Goal: Information Seeking & Learning: Learn about a topic

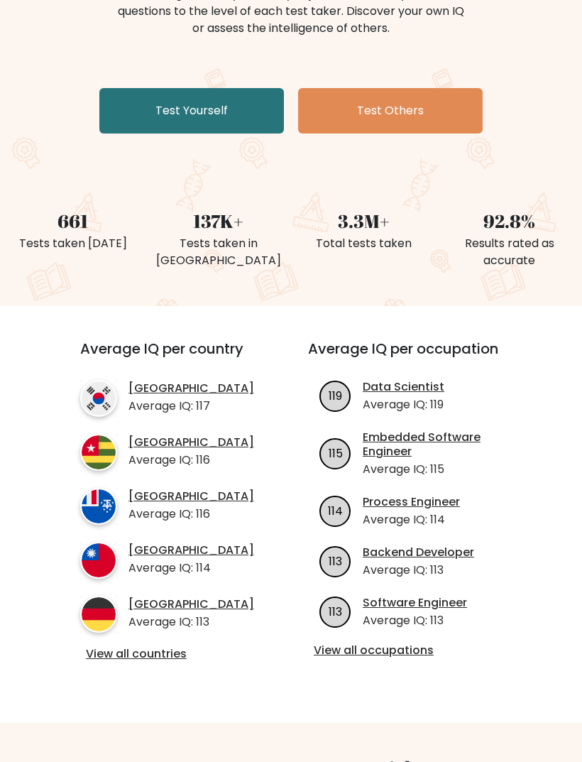
scroll to position [217, 0]
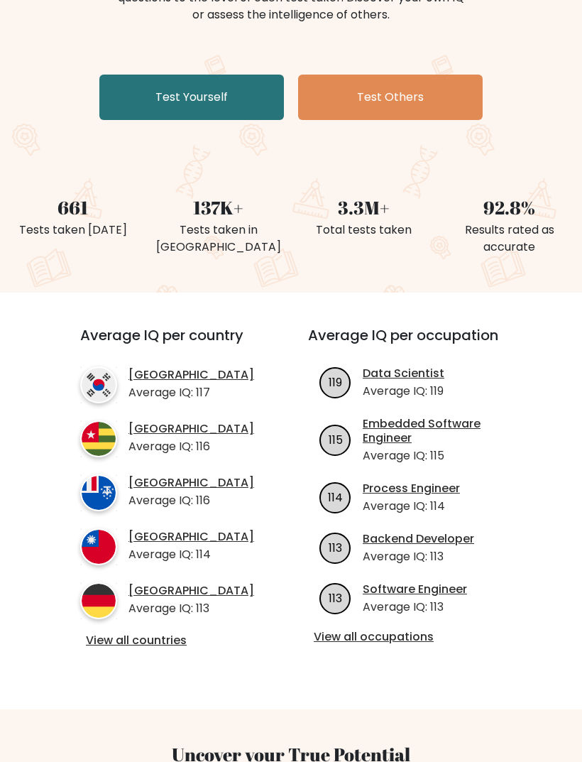
click at [135, 617] on p "Average IQ: 113" at bounding box center [192, 608] width 126 height 17
click at [134, 617] on p "Average IQ: 113" at bounding box center [192, 608] width 126 height 17
click at [164, 648] on link "View all countries" at bounding box center [168, 640] width 165 height 15
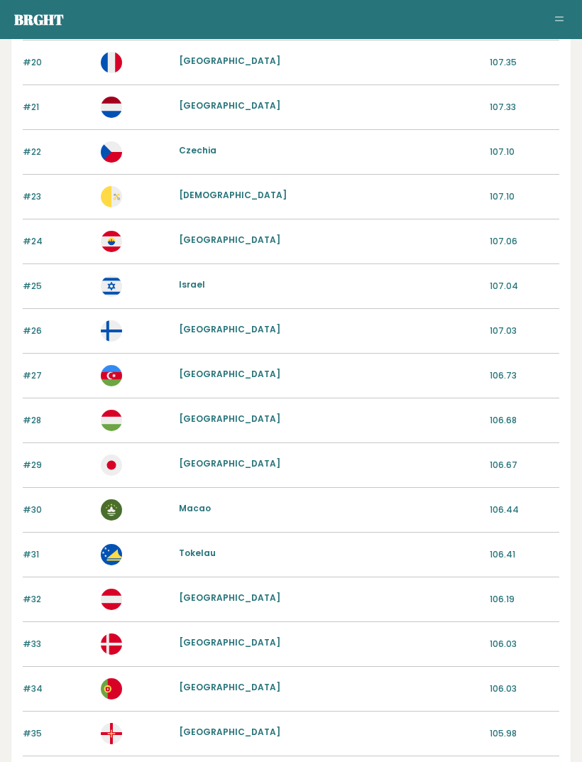
scroll to position [1281, 0]
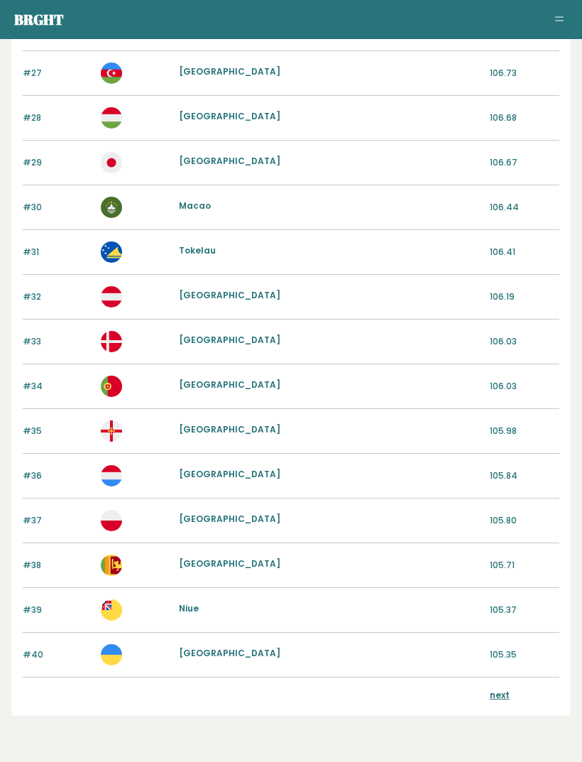
click at [509, 689] on div "next" at bounding box center [525, 697] width 70 height 16
click at [504, 695] on link "next" at bounding box center [500, 695] width 20 height 12
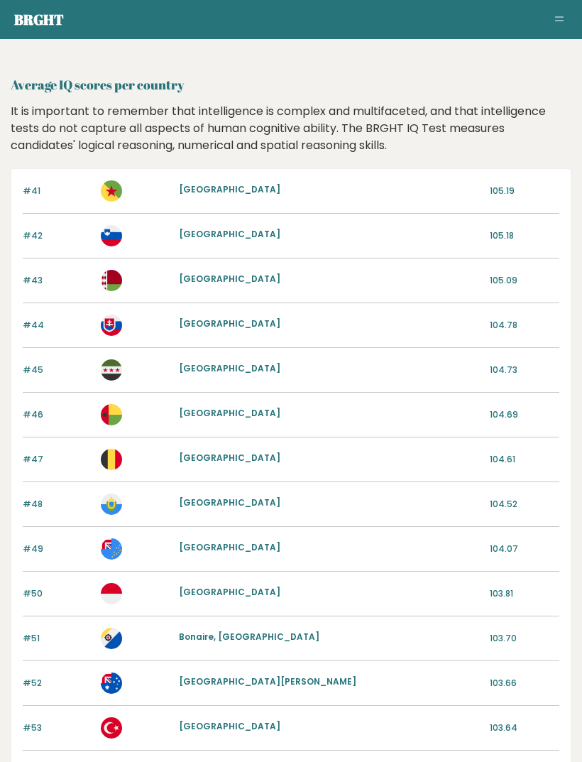
scroll to position [1281, 0]
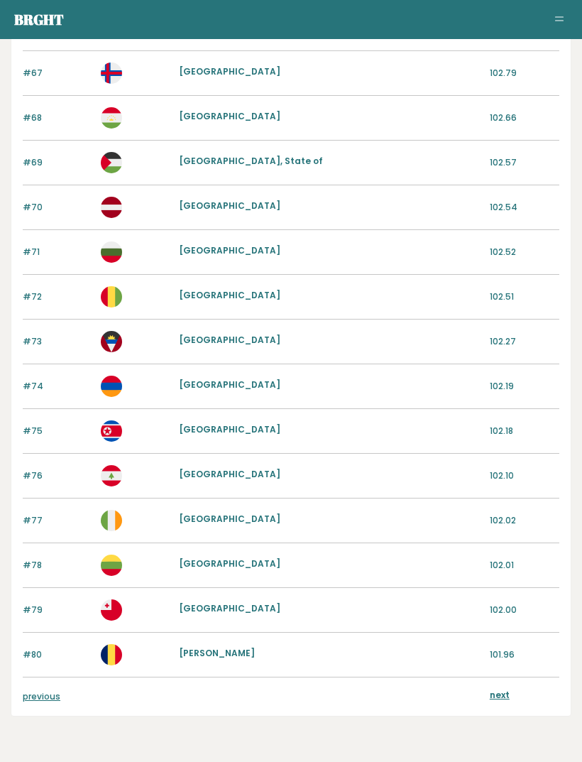
click at [499, 700] on link "next" at bounding box center [500, 695] width 20 height 12
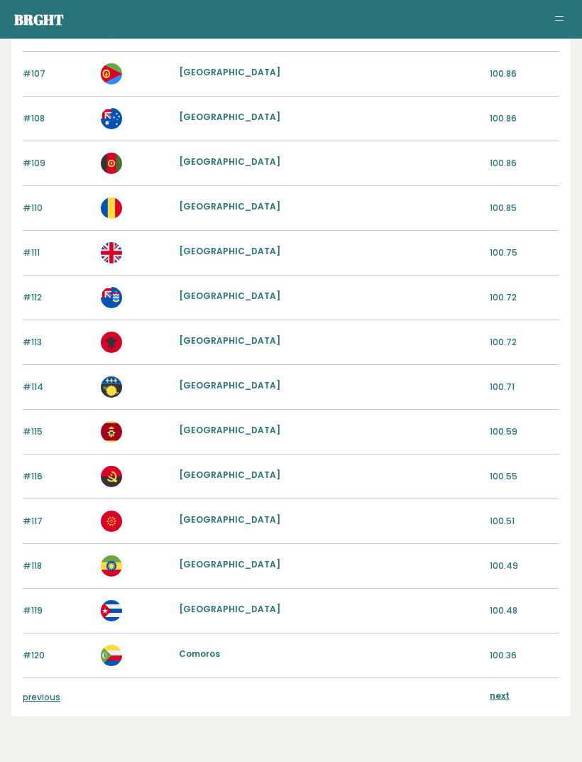
scroll to position [1281, 0]
click at [500, 699] on link "next" at bounding box center [500, 695] width 20 height 12
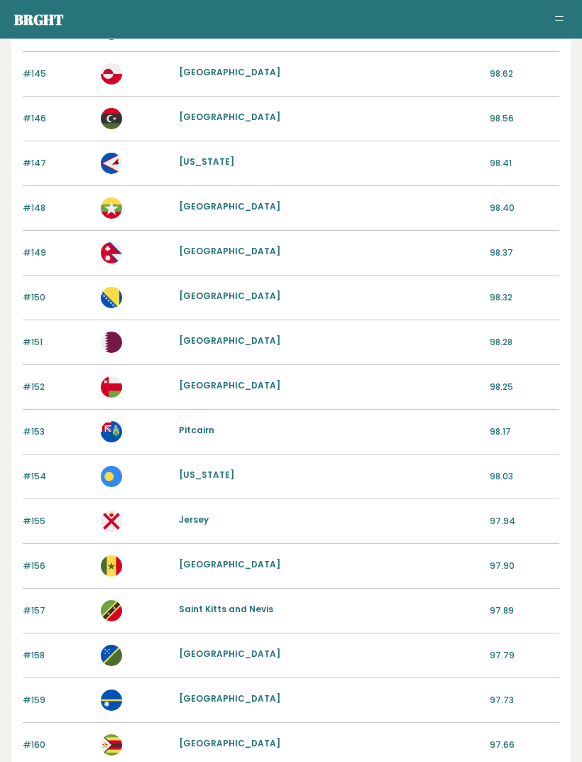
scroll to position [1281, 0]
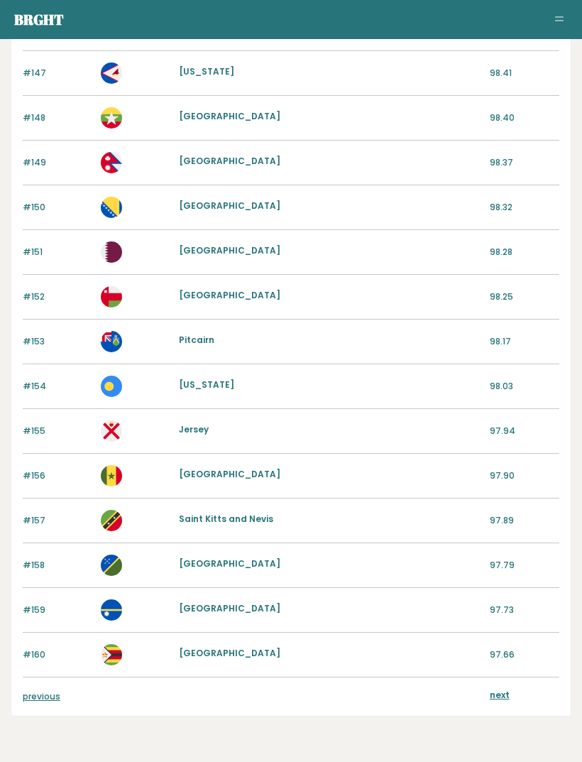
click at [46, 694] on link "previous" at bounding box center [42, 696] width 38 height 12
